Goal: Information Seeking & Learning: Learn about a topic

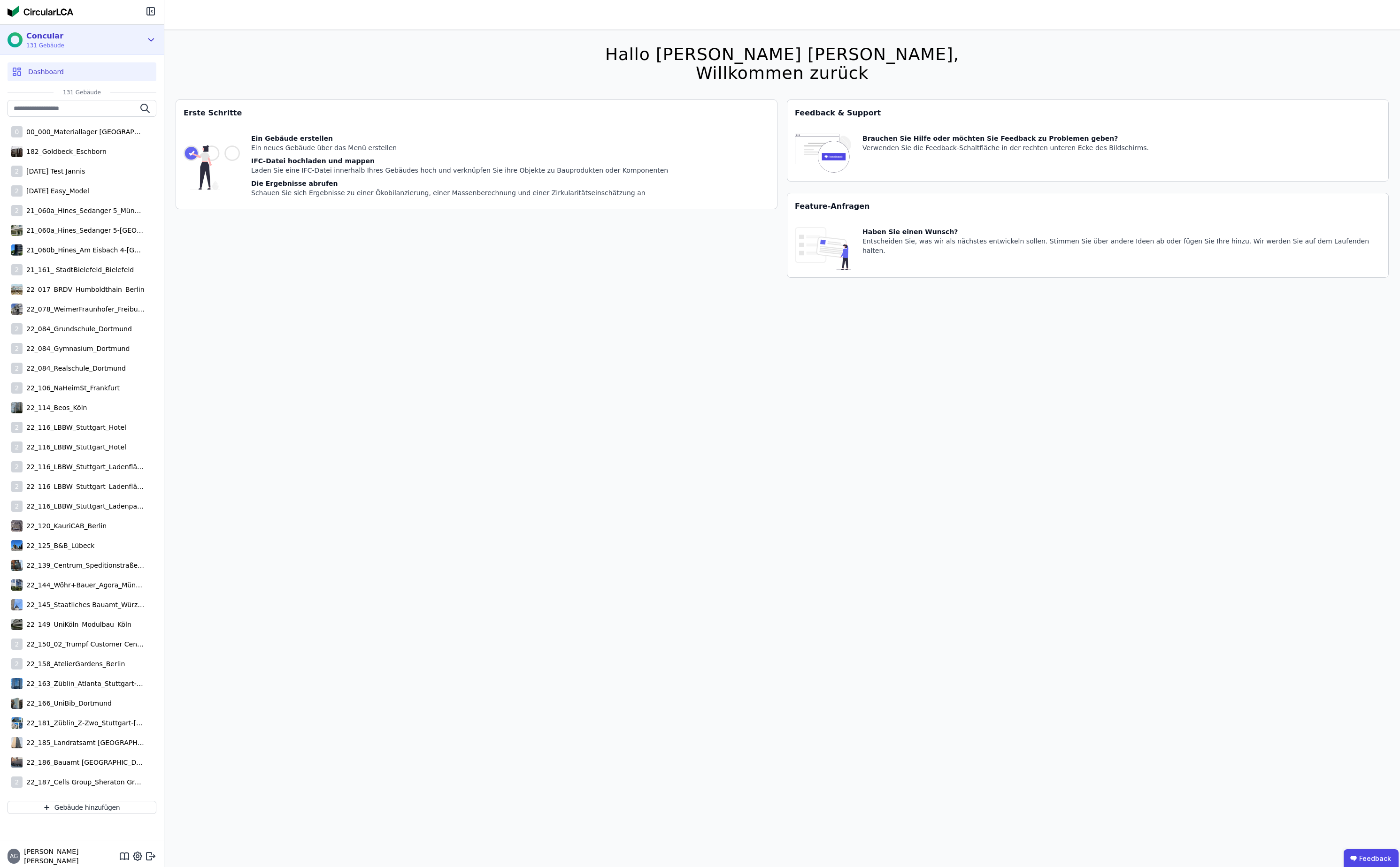
click at [93, 40] on div "Concular 131 Gebäude" at bounding box center [75, 40] width 135 height 19
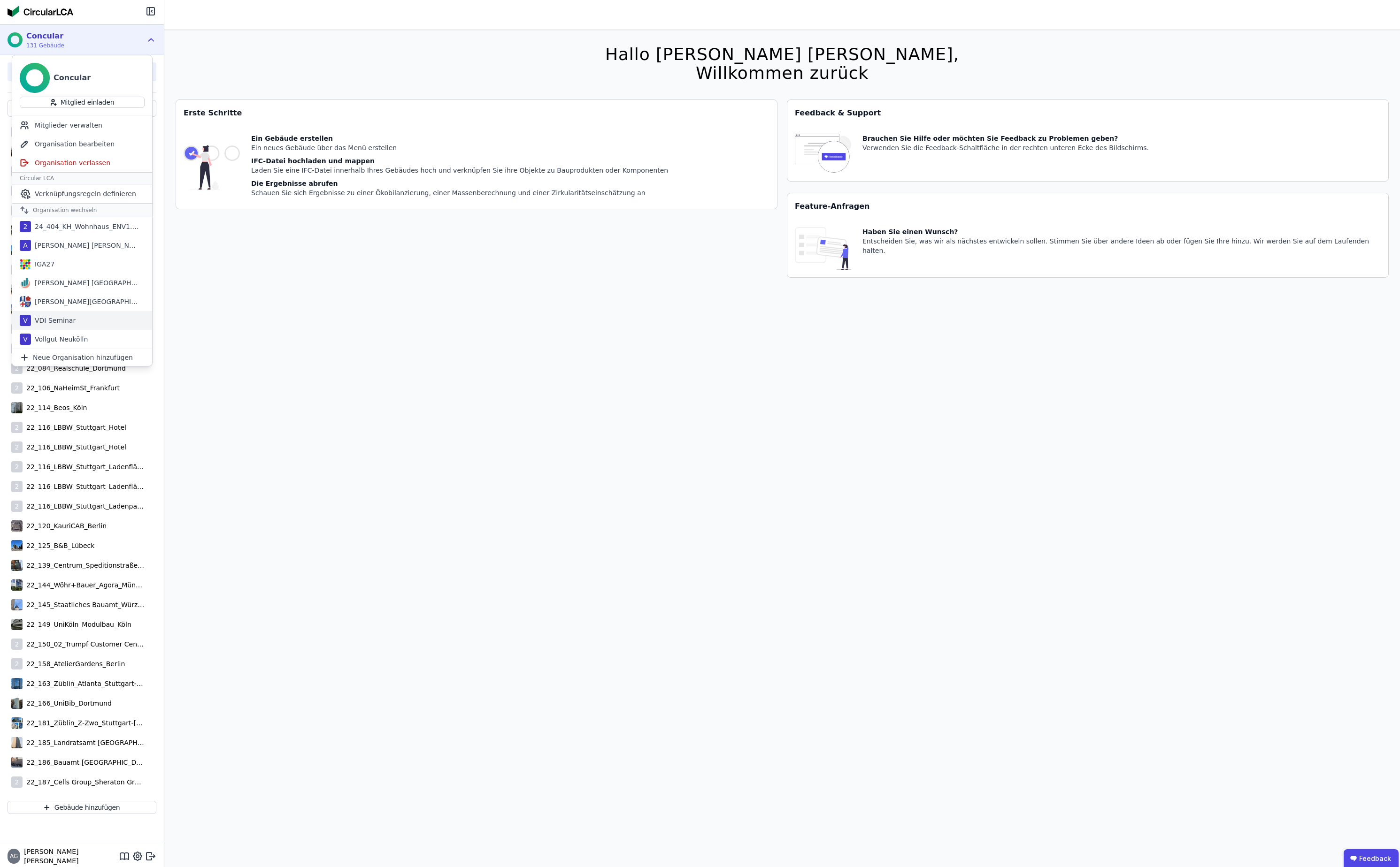
click at [104, 322] on div "V VDI Seminar" at bounding box center [82, 321] width 140 height 19
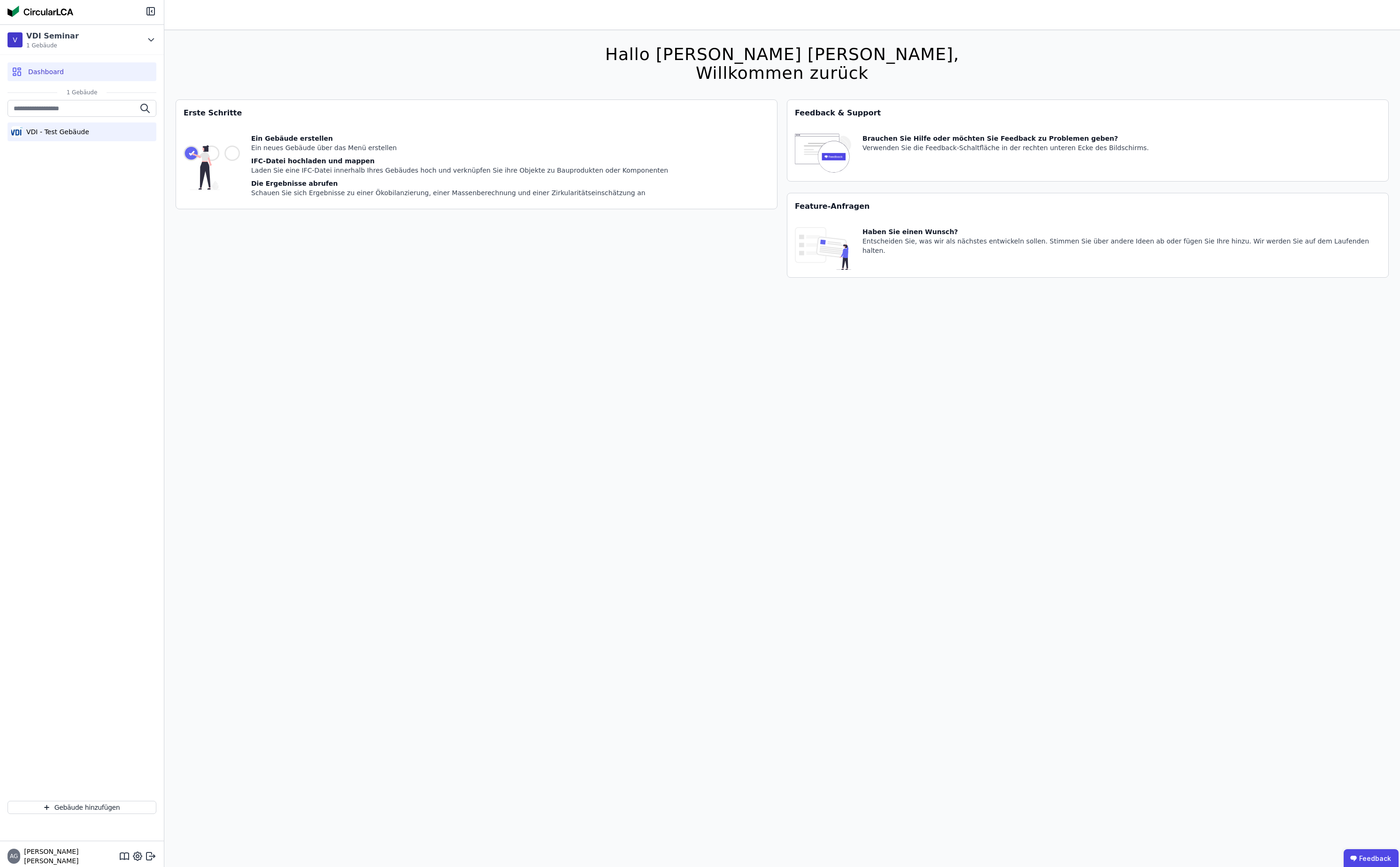
click at [52, 130] on div "VDI - Test Gebäude" at bounding box center [55, 131] width 67 height 9
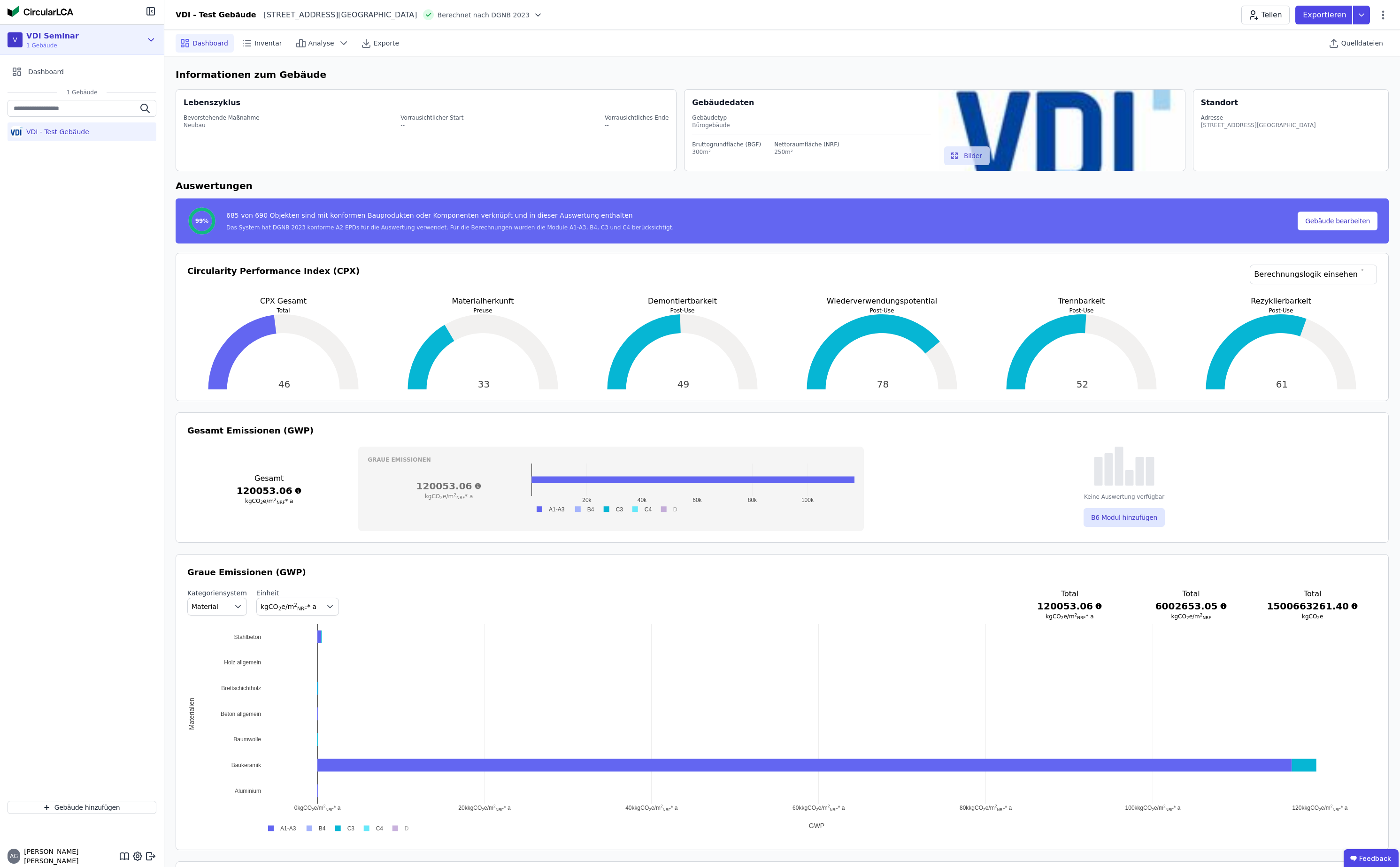
click at [121, 44] on div "V VDI Seminar 1 Gebäude" at bounding box center [75, 40] width 135 height 19
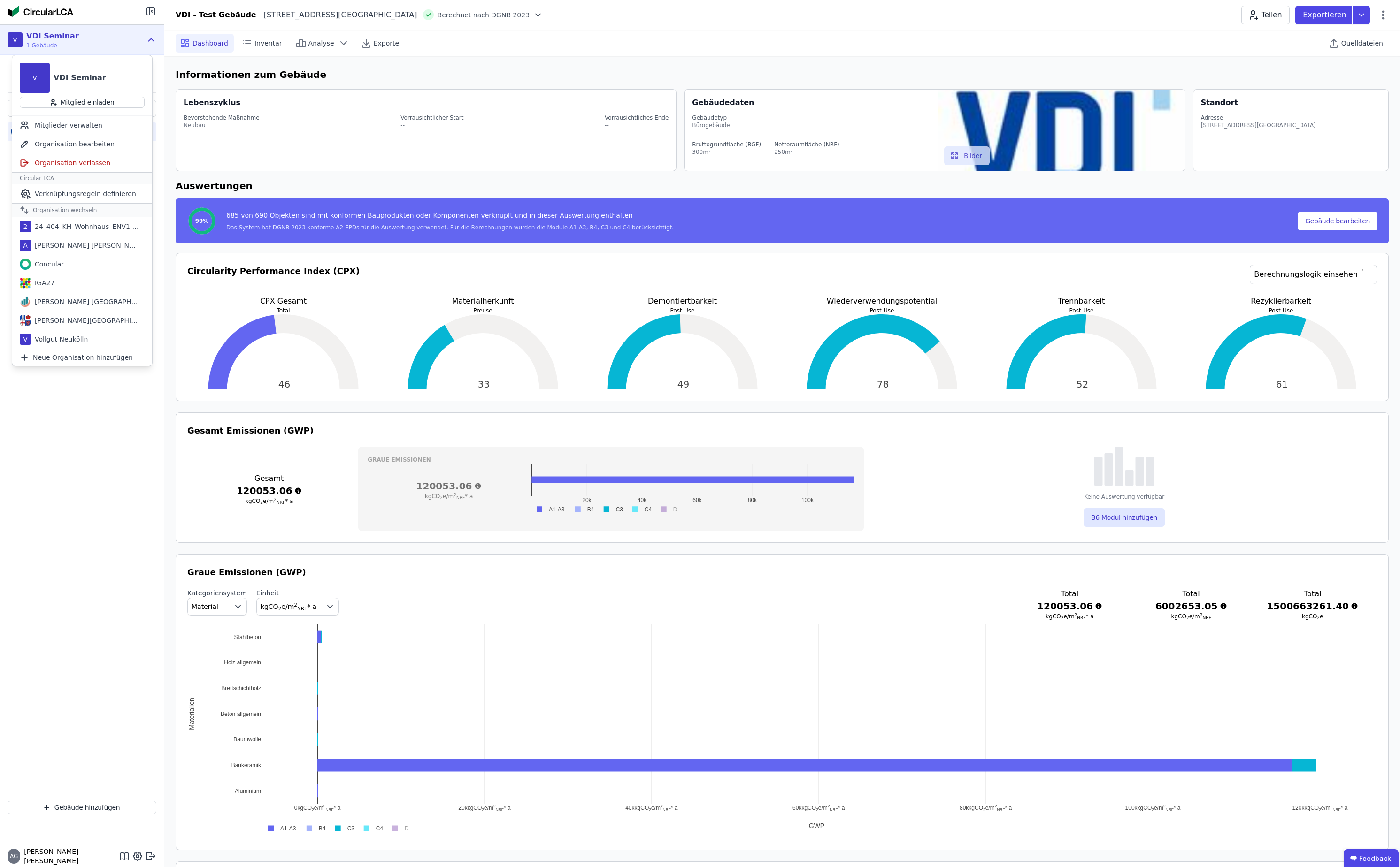
click at [98, 420] on div "VDI - Test Gebäude" at bounding box center [82, 447] width 164 height 694
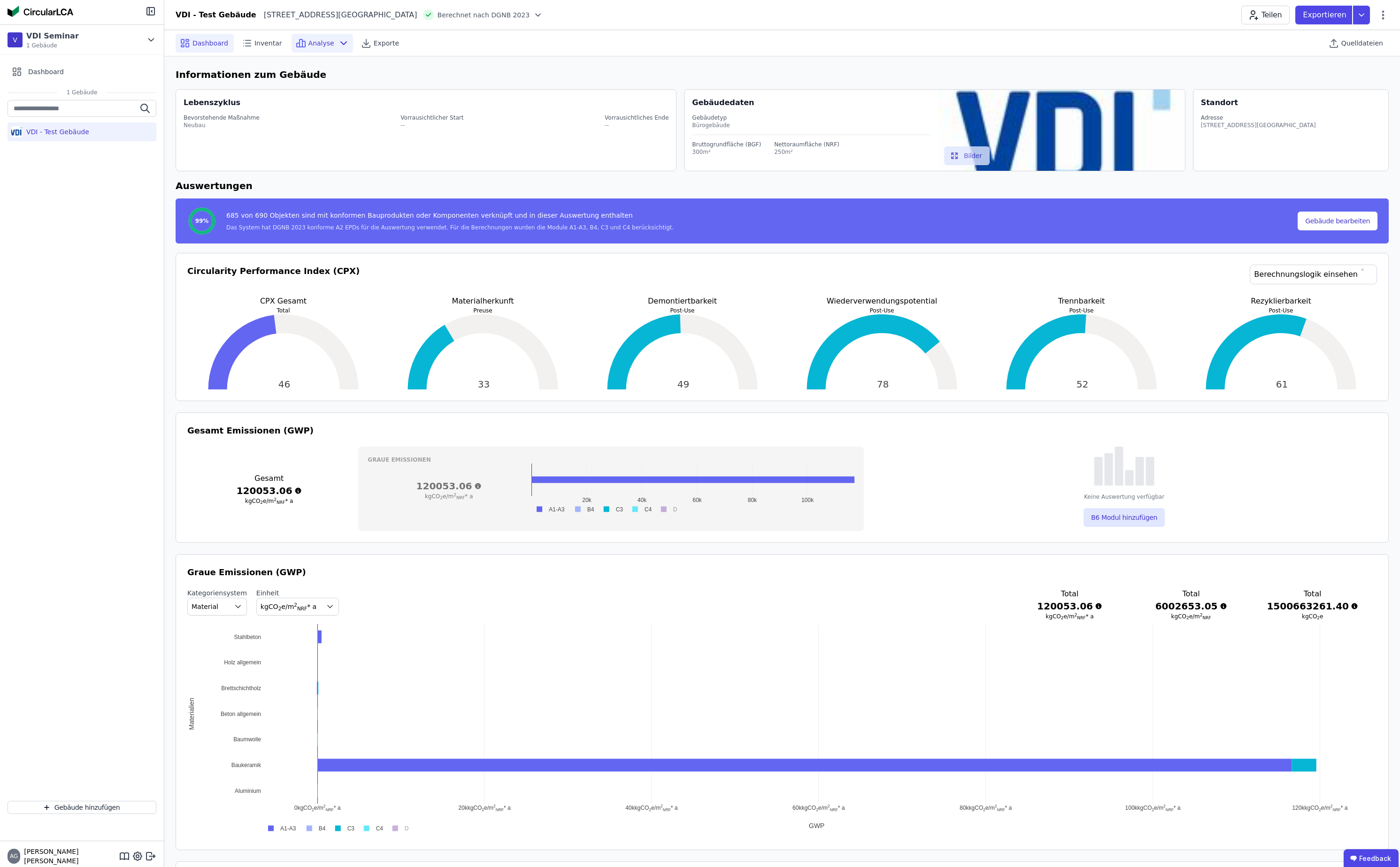
click at [309, 44] on span "Analyse" at bounding box center [322, 43] width 26 height 9
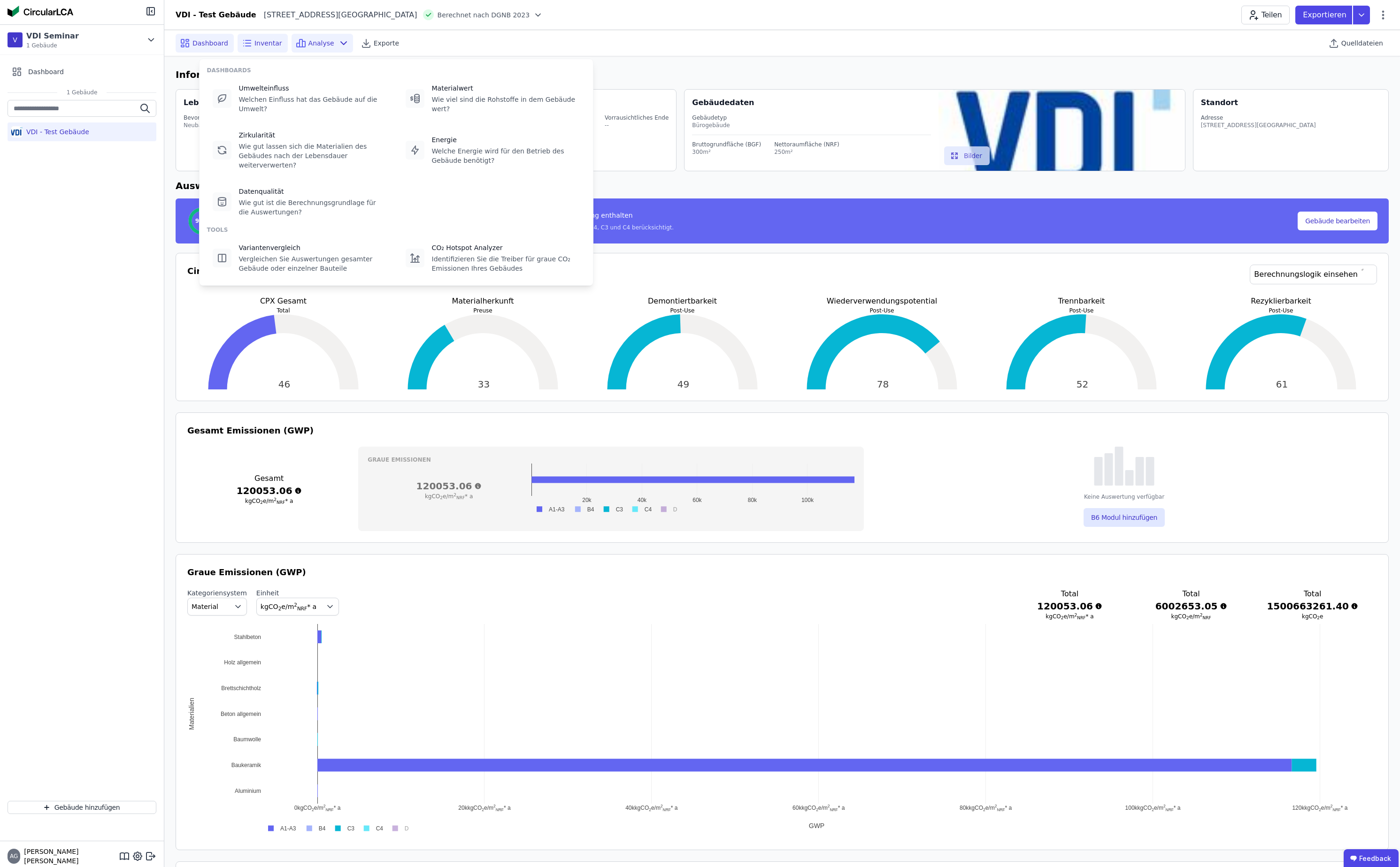
click at [268, 42] on span "Inventar" at bounding box center [268, 43] width 28 height 9
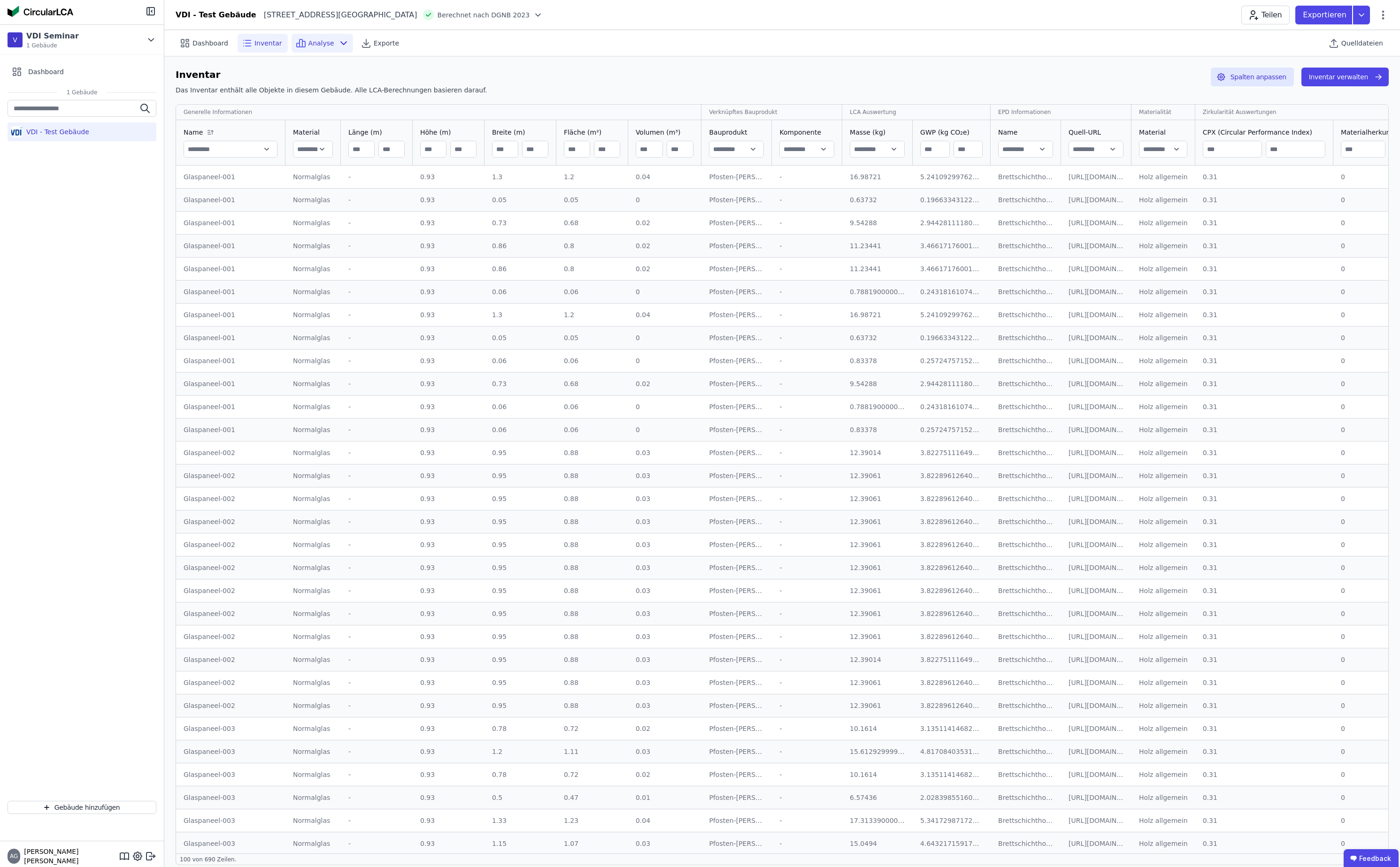
click at [320, 43] on span "Analyse" at bounding box center [322, 43] width 26 height 9
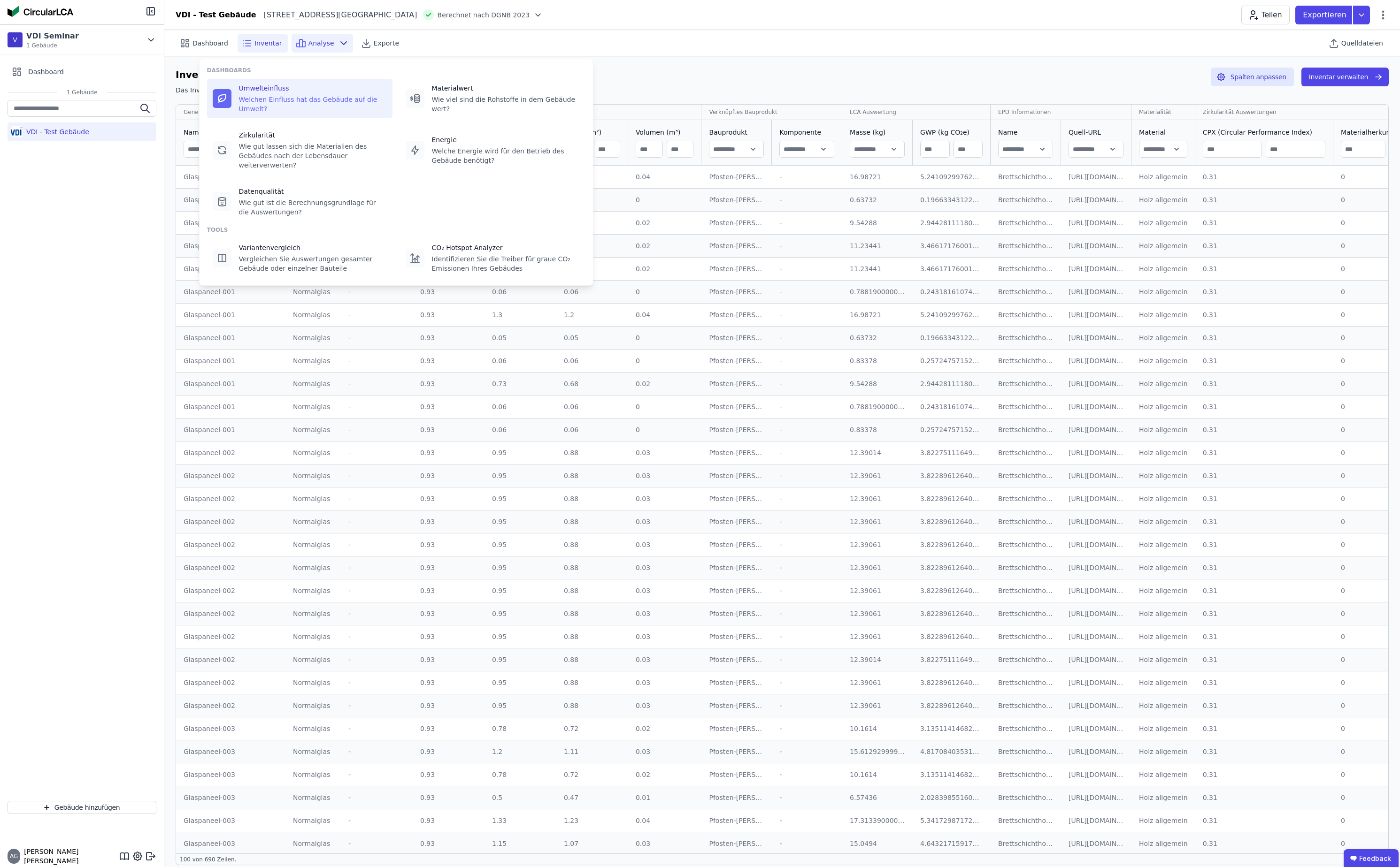
click at [278, 101] on div "Welchen Einfluss hat das Gebäude auf die Umwelt?" at bounding box center [313, 104] width 148 height 19
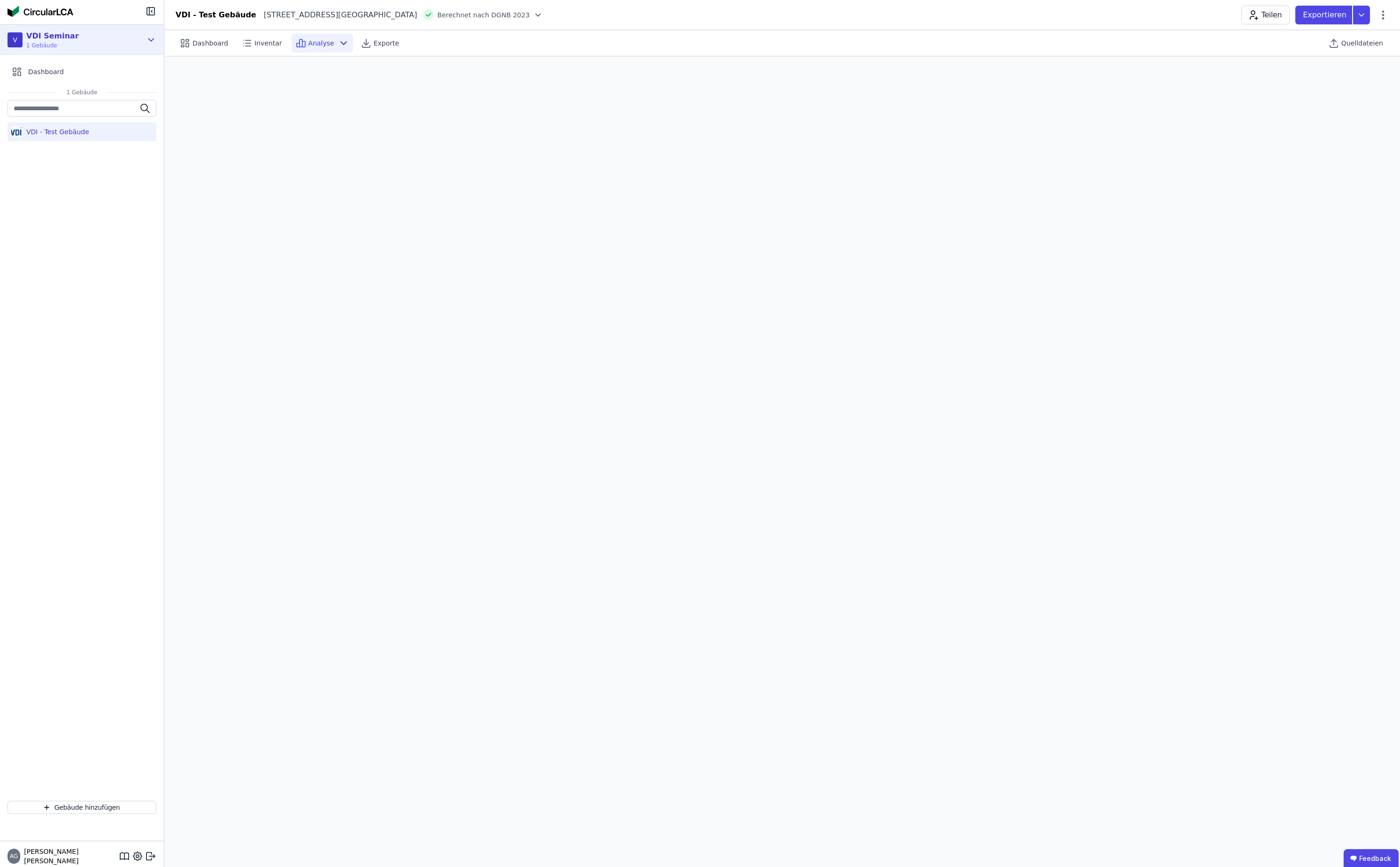
click at [98, 46] on div "V VDI Seminar 1 Gebäude" at bounding box center [75, 40] width 135 height 19
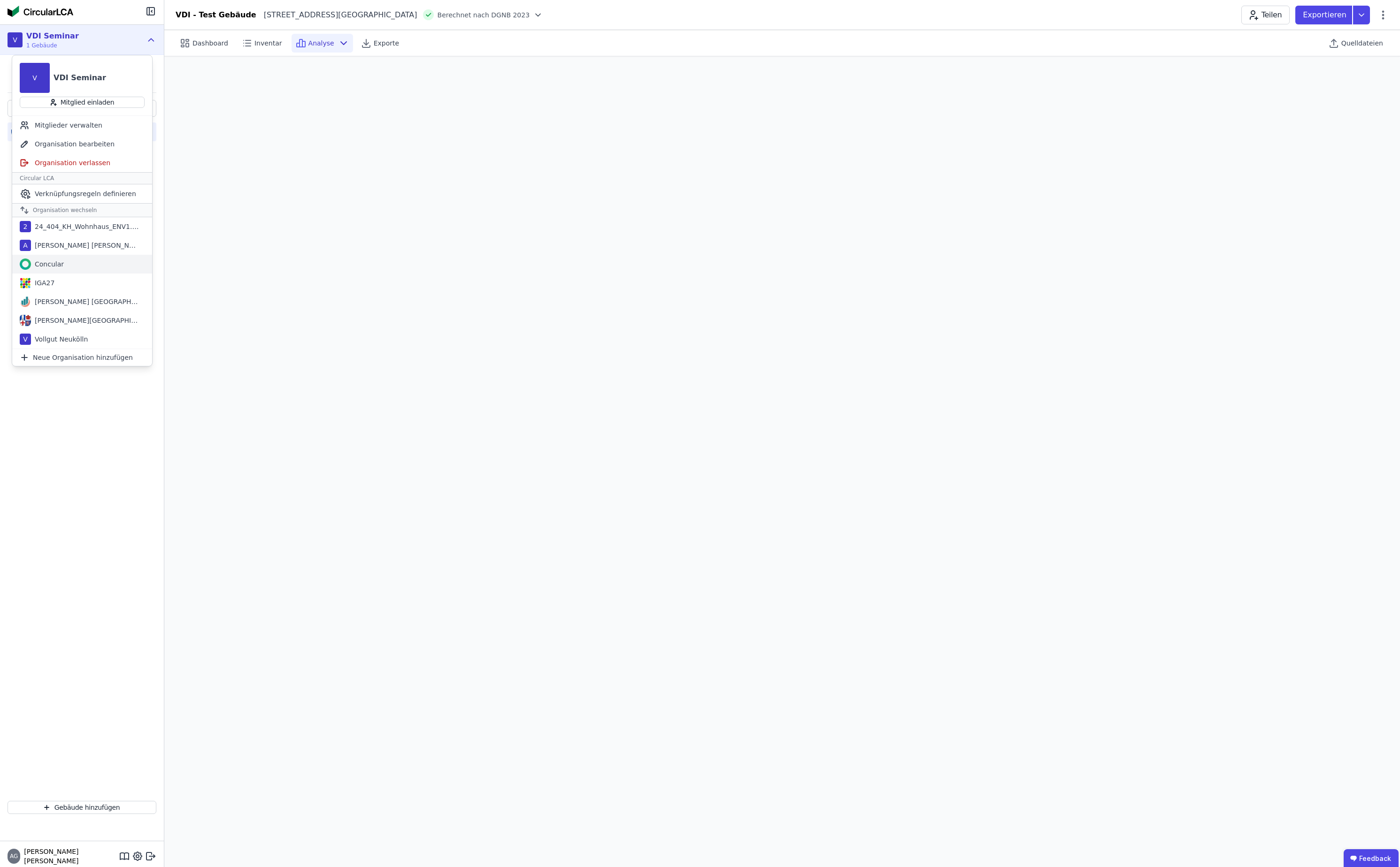
click at [98, 259] on div "Concular" at bounding box center [82, 264] width 140 height 19
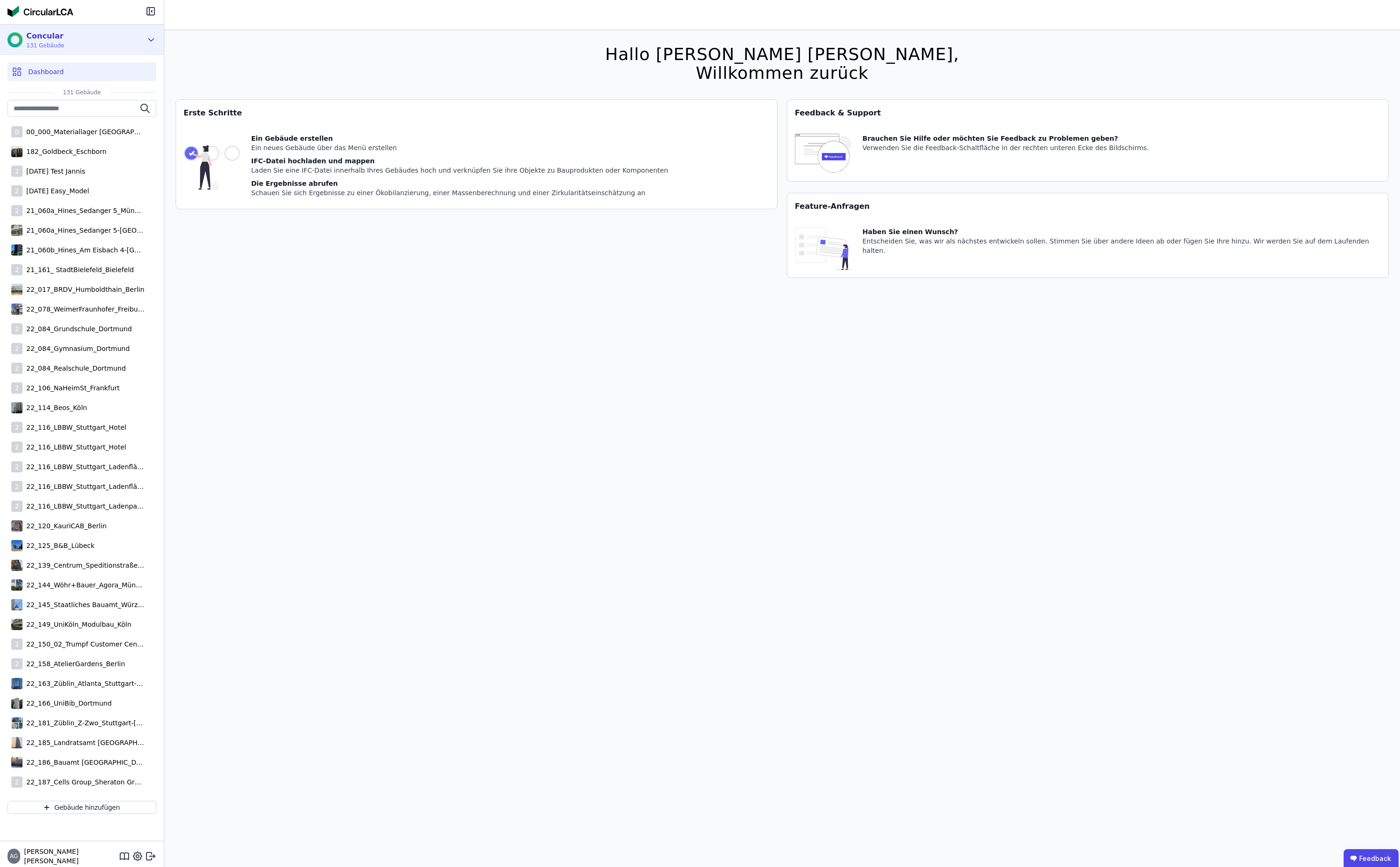
click at [127, 43] on div "Concular 131 Gebäude" at bounding box center [75, 40] width 135 height 19
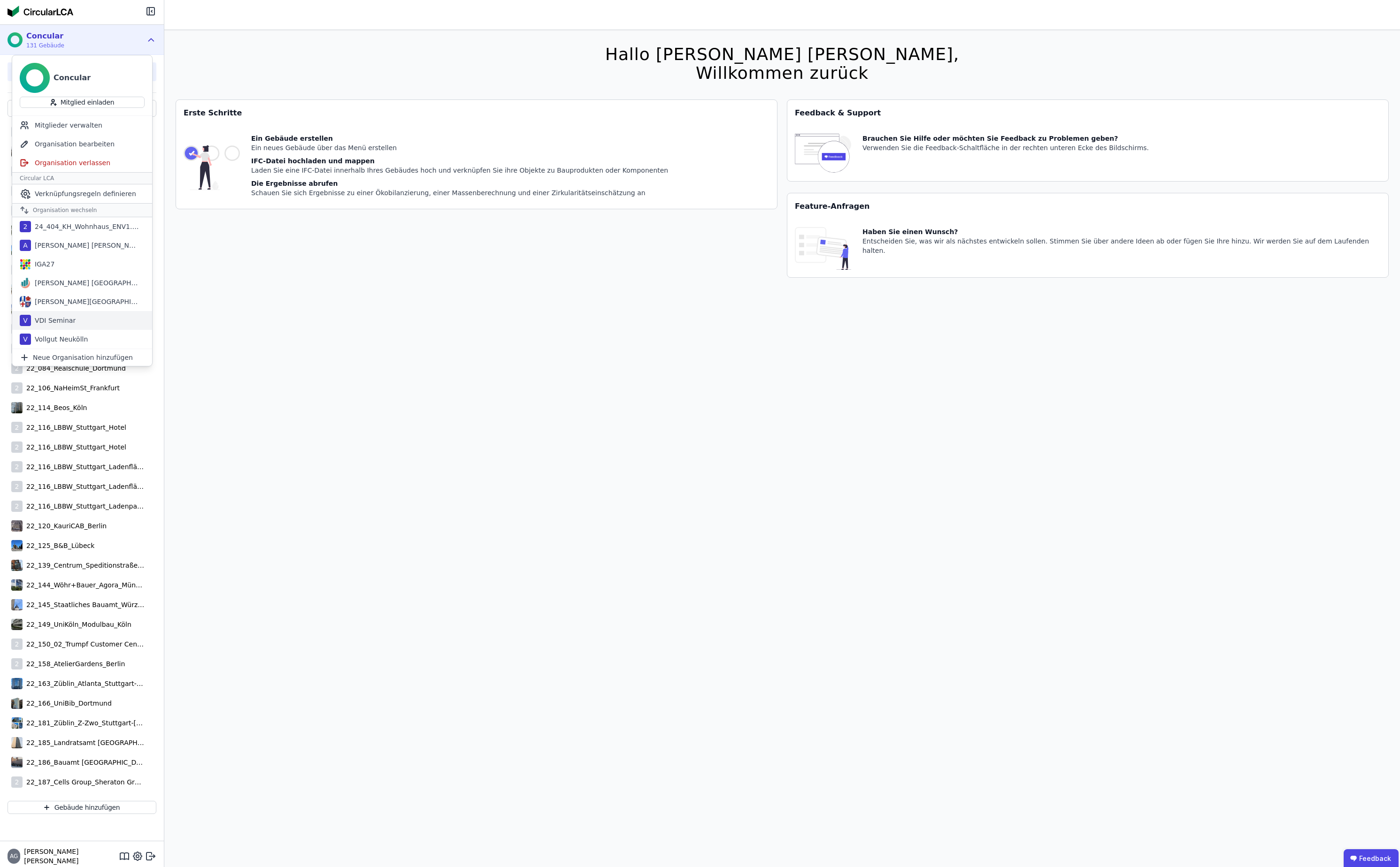
click at [88, 320] on div "V VDI Seminar" at bounding box center [82, 321] width 140 height 19
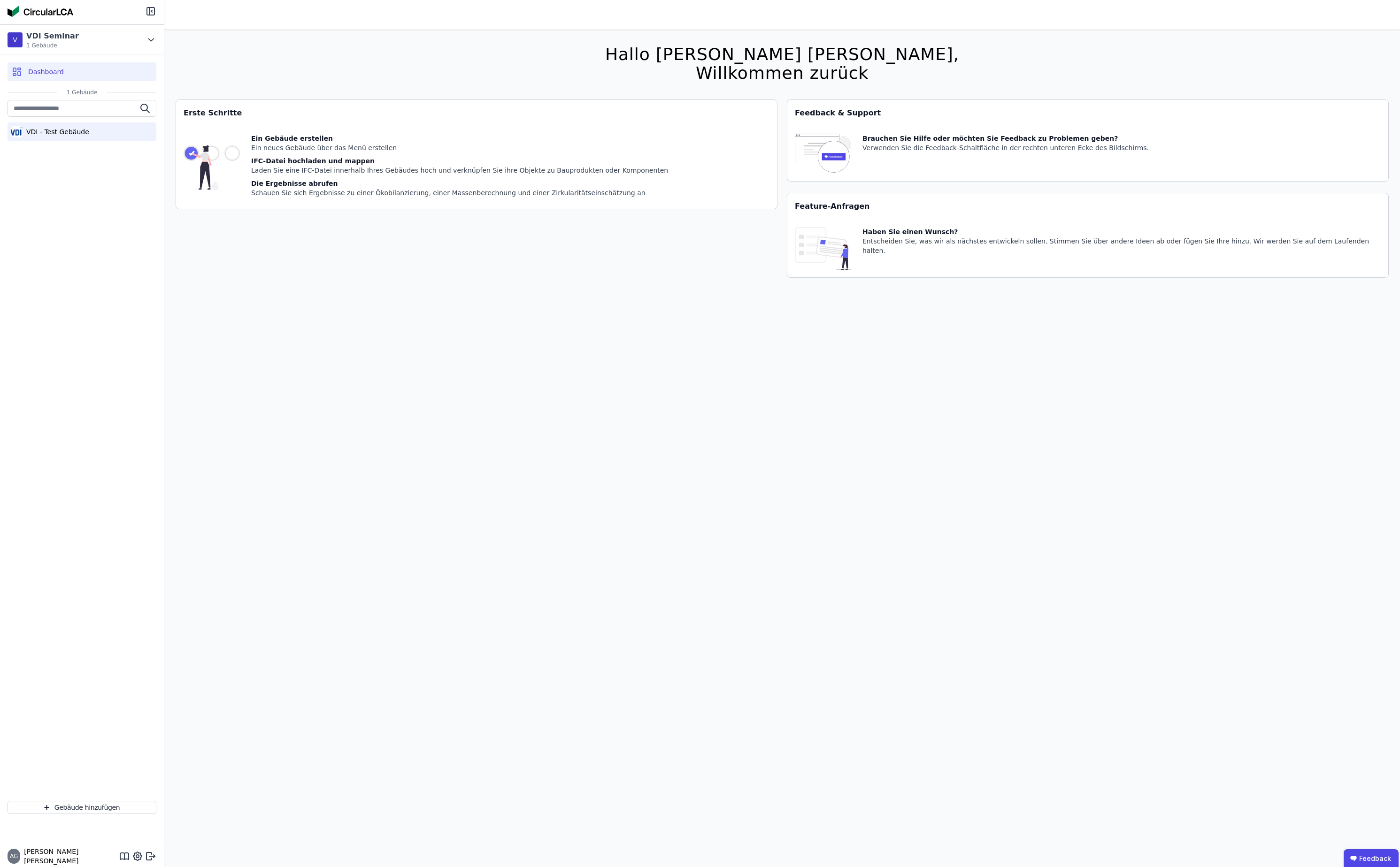
click at [82, 133] on div "VDI - Test Gebäude" at bounding box center [55, 131] width 67 height 9
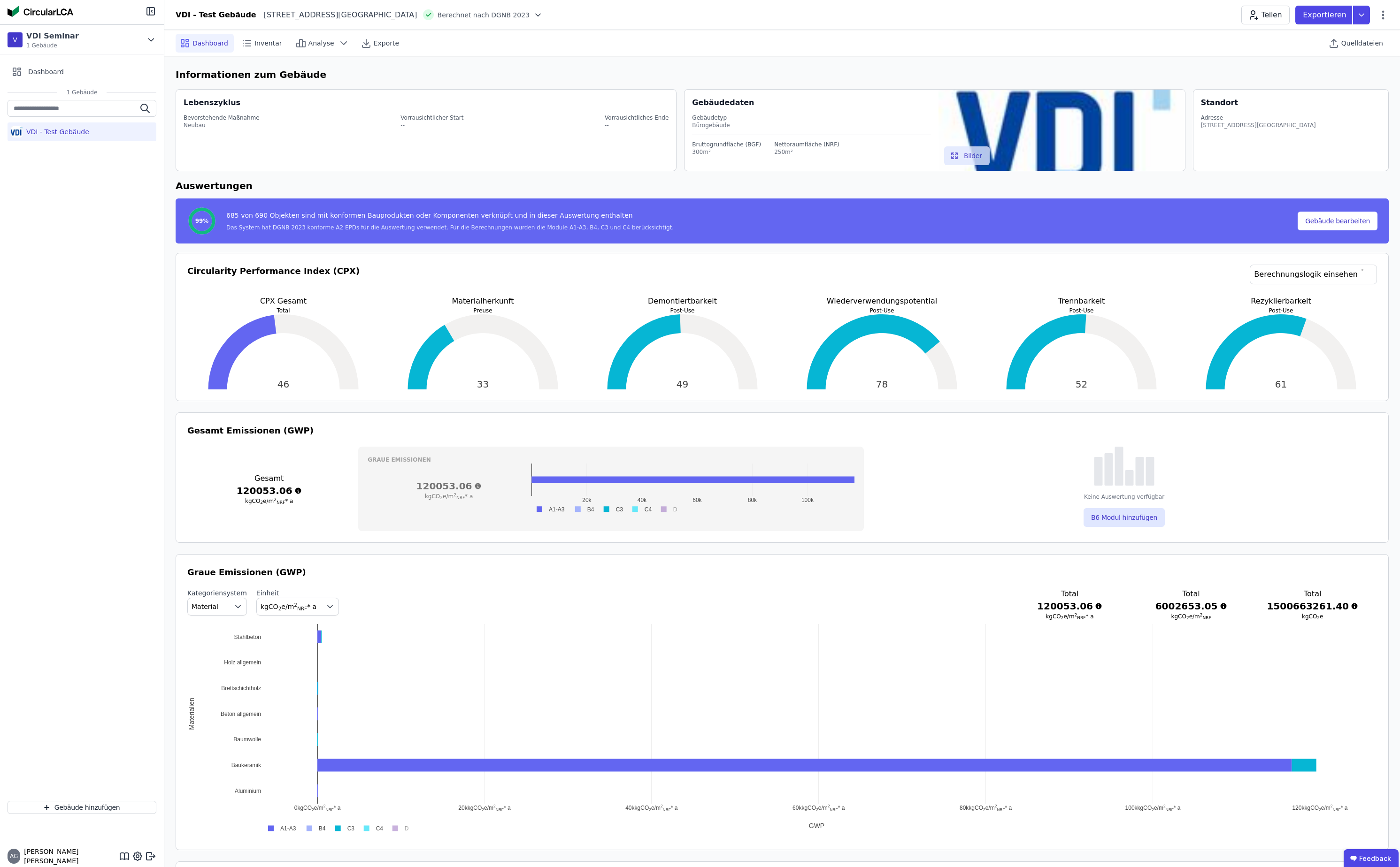
click at [73, 223] on div "VDI - Test Gebäude" at bounding box center [82, 447] width 164 height 694
